Goal: Task Accomplishment & Management: Complete application form

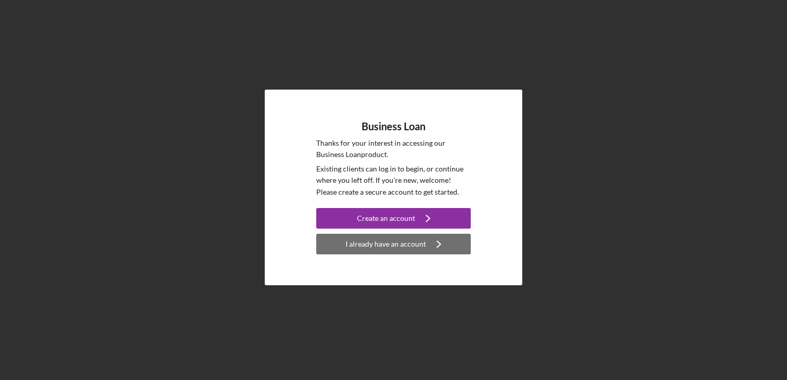
click at [316, 240] on div "Business Loan Thanks for your interest in accessing our Business Loan product. …" at bounding box center [393, 188] width 257 height 196
click at [370, 246] on div "I already have an account" at bounding box center [385, 244] width 80 height 21
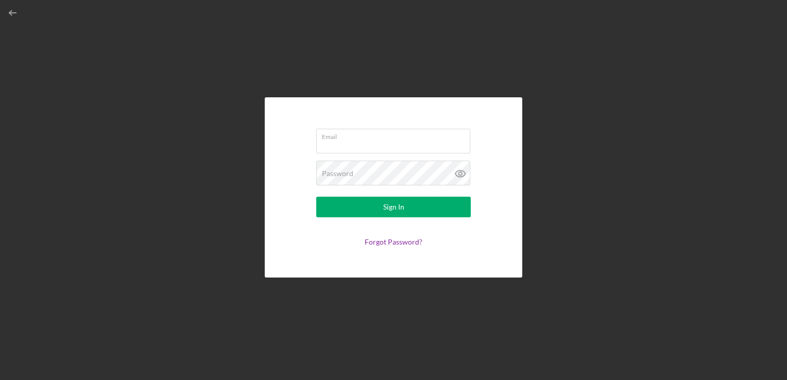
type input "[EMAIL_ADDRESS][DOMAIN_NAME]"
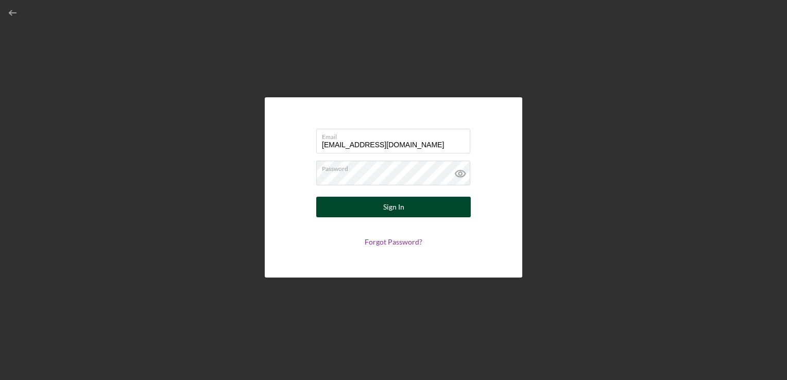
click at [370, 202] on button "Sign In" at bounding box center [393, 207] width 154 height 21
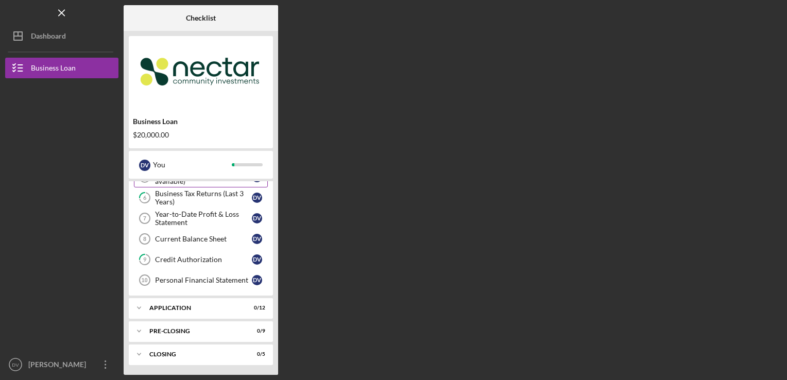
scroll to position [66, 0]
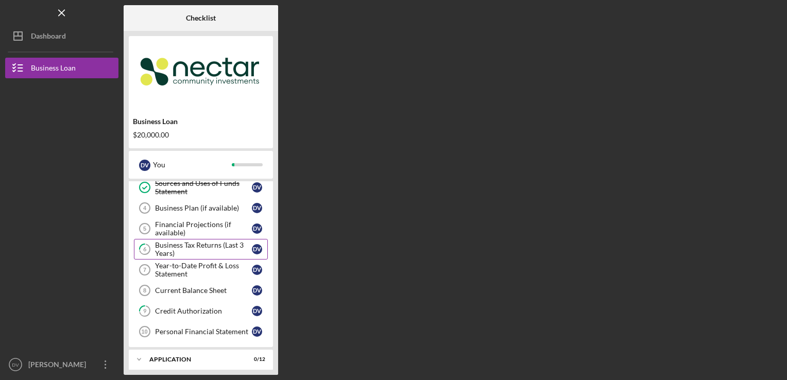
click at [185, 253] on div "Business Tax Returns (Last 3 Years)" at bounding box center [203, 249] width 97 height 16
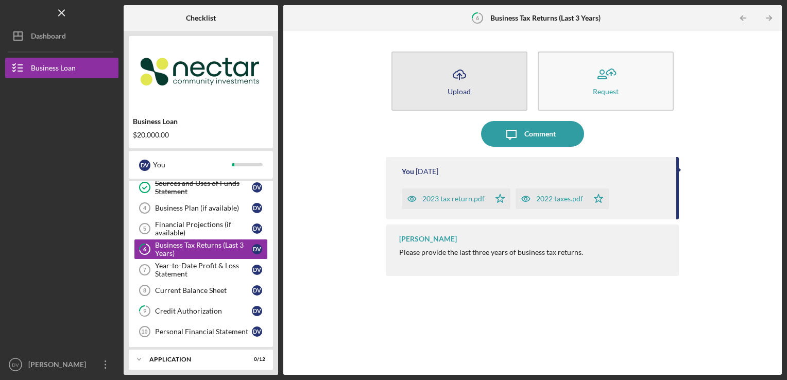
click at [474, 89] on button "Icon/Upload Upload" at bounding box center [459, 80] width 136 height 59
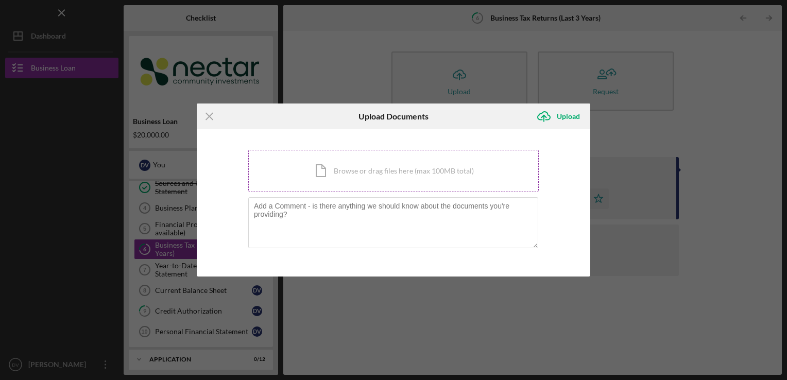
click at [351, 166] on div "Icon/Document Browse or drag files here (max 100MB total) Tap to choose files o…" at bounding box center [393, 171] width 290 height 42
click at [354, 181] on div "Icon/Document Browse or drag files here (max 100MB total) Tap to choose files o…" at bounding box center [393, 171] width 290 height 42
click at [356, 173] on div "Icon/Document Browse or drag files here (max 100MB total) Tap to choose files o…" at bounding box center [393, 171] width 290 height 42
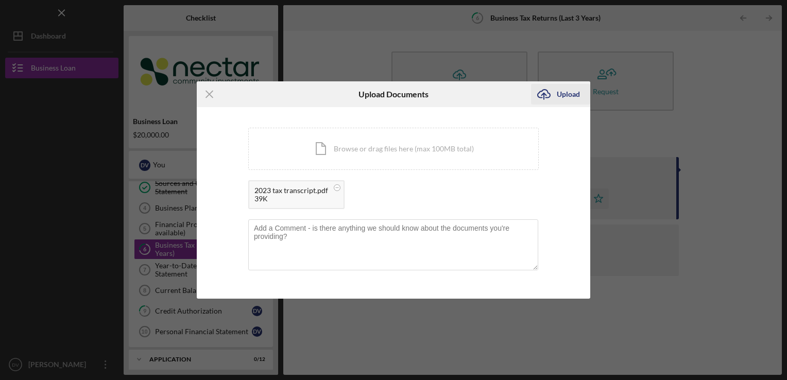
click at [568, 94] on div "Upload" at bounding box center [567, 94] width 23 height 21
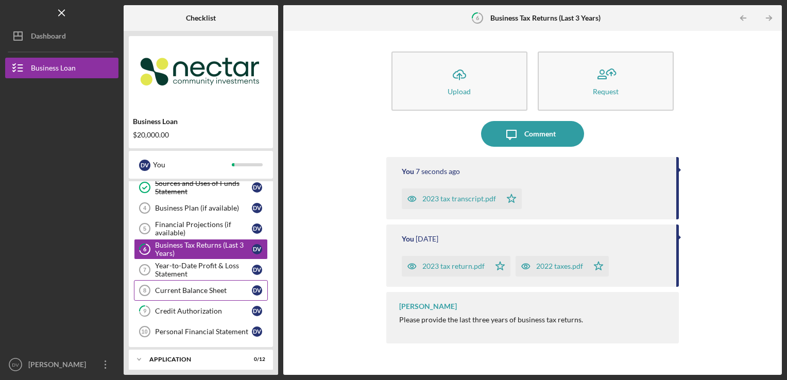
click at [199, 289] on div "Current Balance Sheet" at bounding box center [203, 290] width 97 height 8
